Goal: Find specific page/section: Find specific page/section

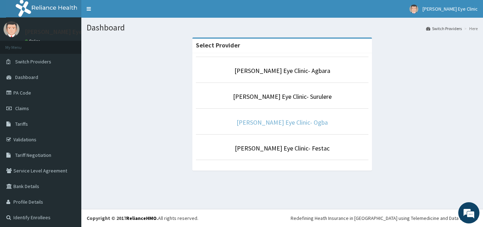
click at [275, 125] on link "[PERSON_NAME] Eye Clinic- Ogba" at bounding box center [282, 122] width 91 height 8
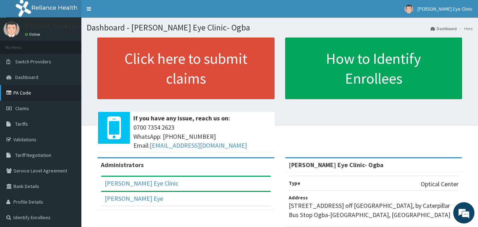
click at [24, 93] on link "PA Code" at bounding box center [40, 93] width 81 height 16
